Goal: Transaction & Acquisition: Purchase product/service

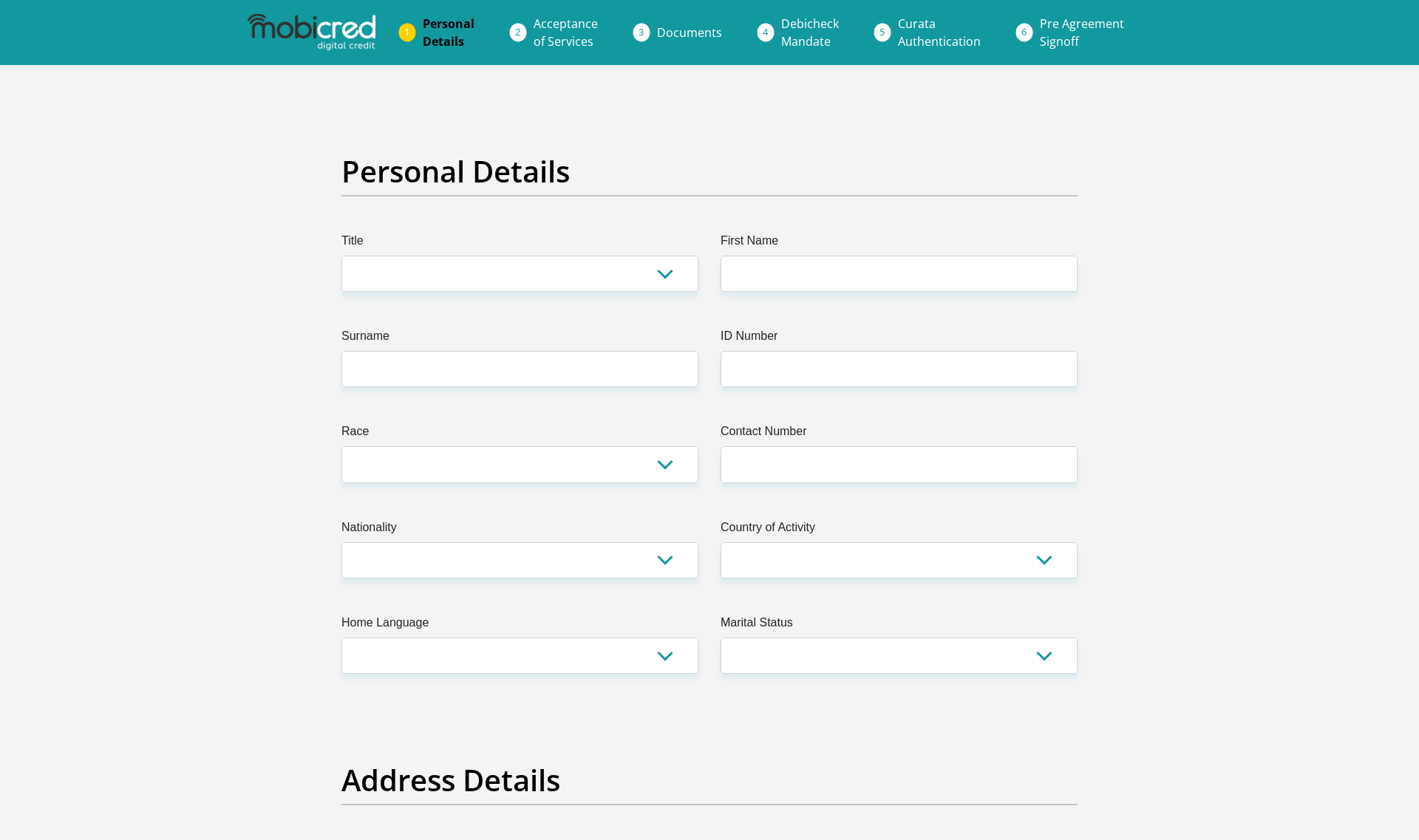
click at [328, 39] on img at bounding box center [311, 33] width 127 height 37
click at [335, 29] on img at bounding box center [311, 33] width 127 height 37
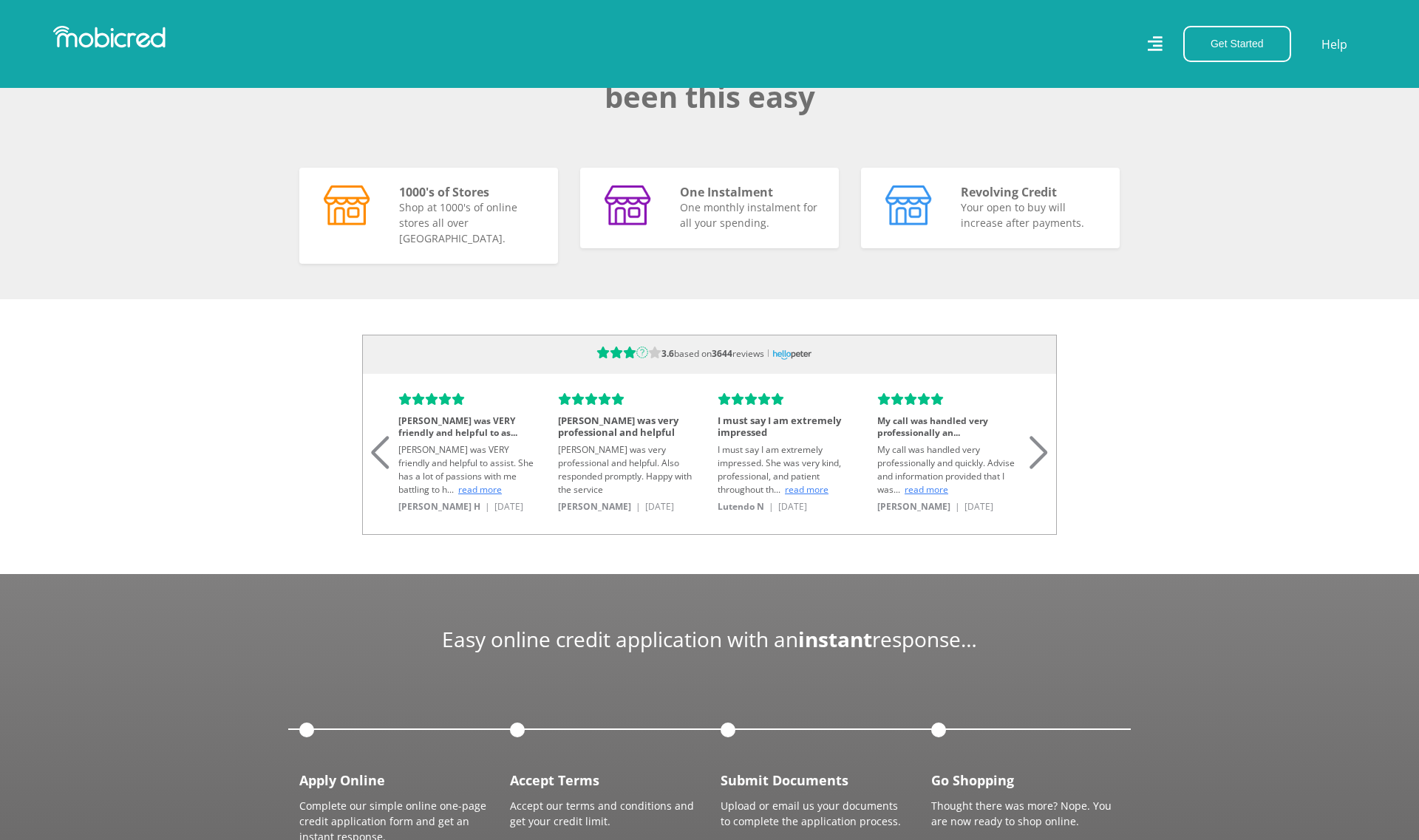
scroll to position [1478, 0]
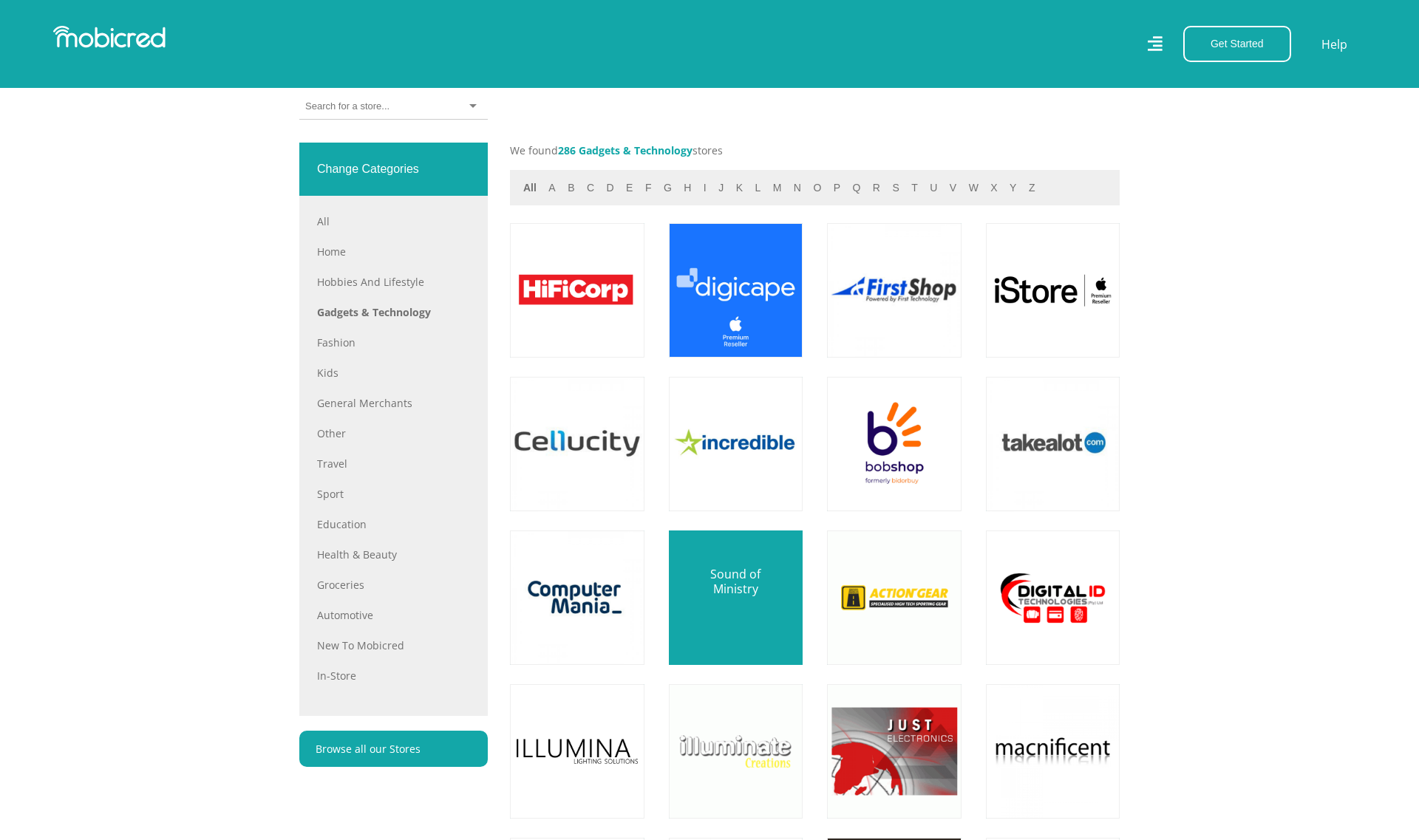
scroll to position [631, 0]
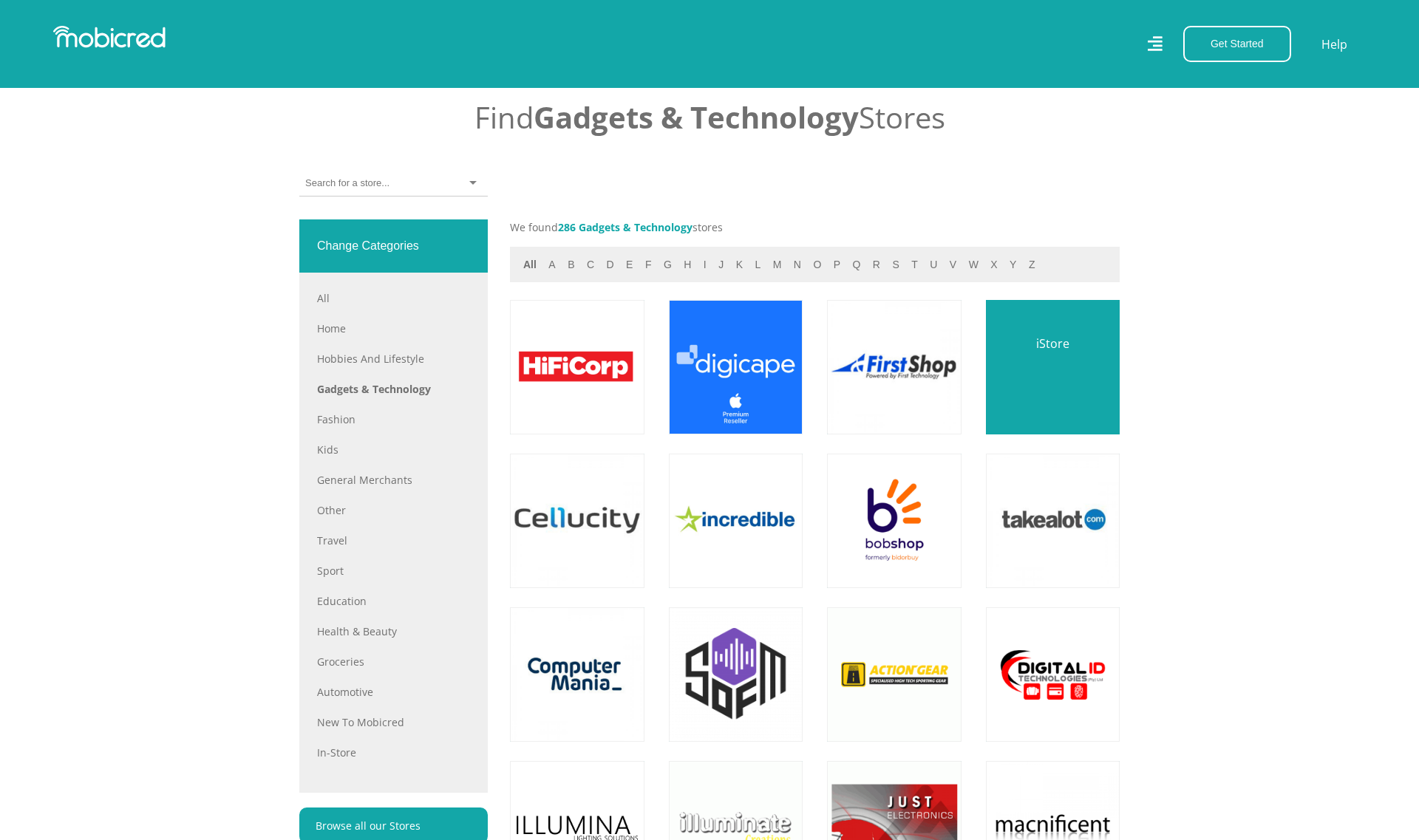
click at [1053, 412] on link at bounding box center [1053, 367] width 157 height 157
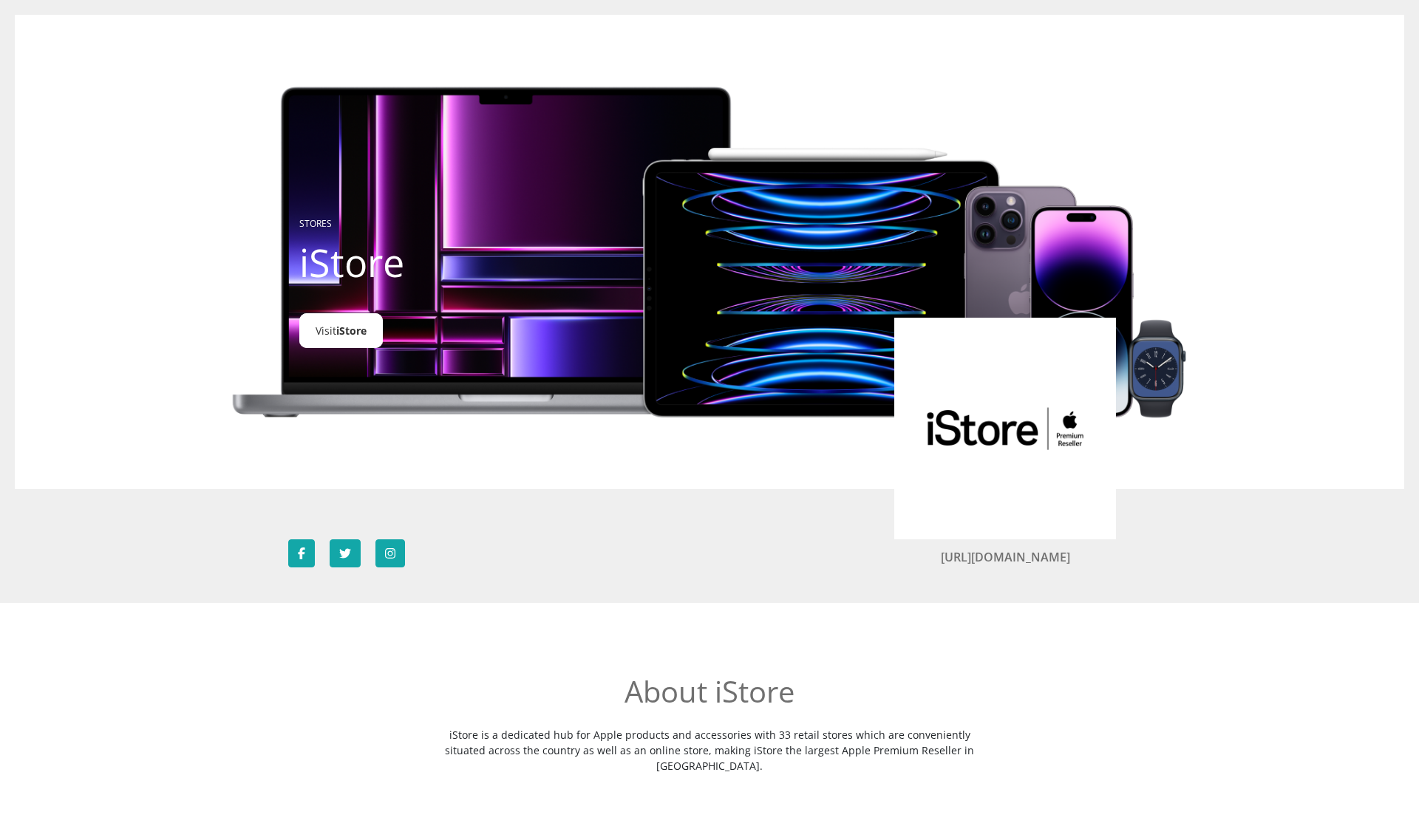
click at [345, 326] on span "iStore" at bounding box center [351, 330] width 30 height 14
click at [996, 407] on img at bounding box center [1005, 428] width 177 height 177
